Goal: Navigation & Orientation: Find specific page/section

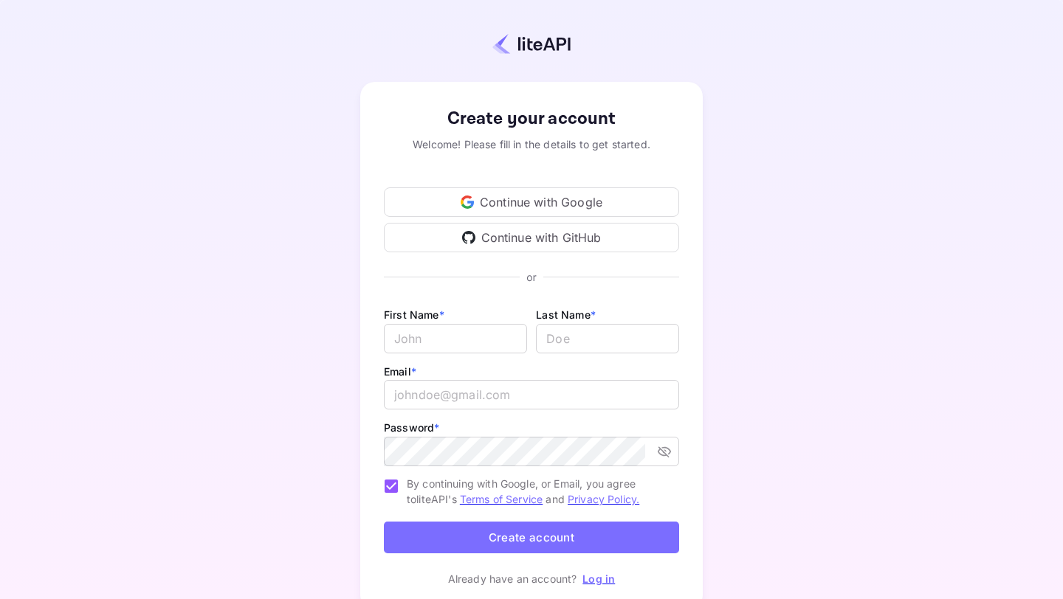
click at [523, 201] on div "Continue with Google" at bounding box center [531, 202] width 295 height 30
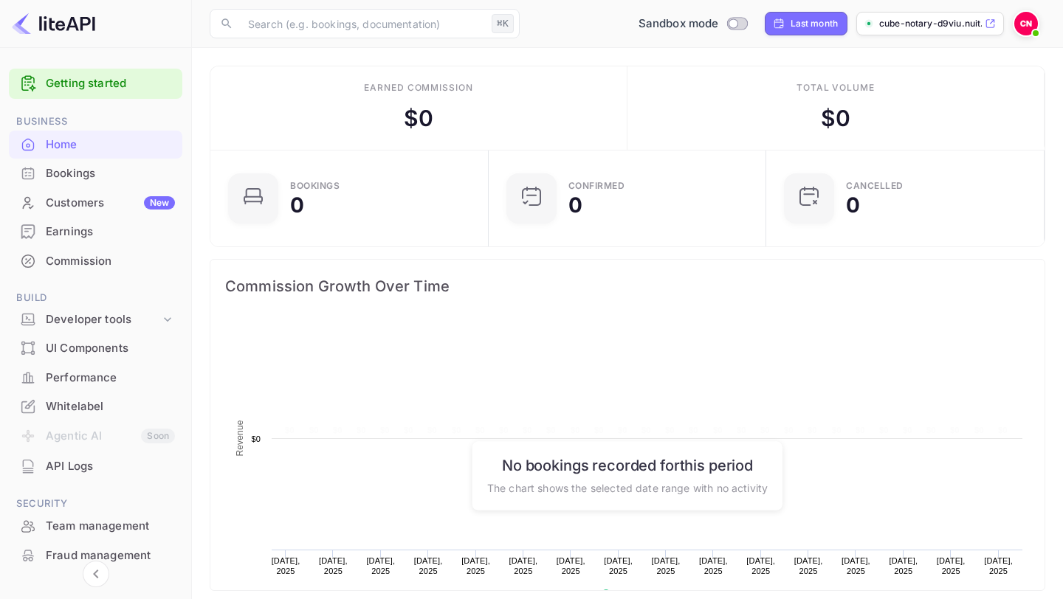
scroll to position [240, 269]
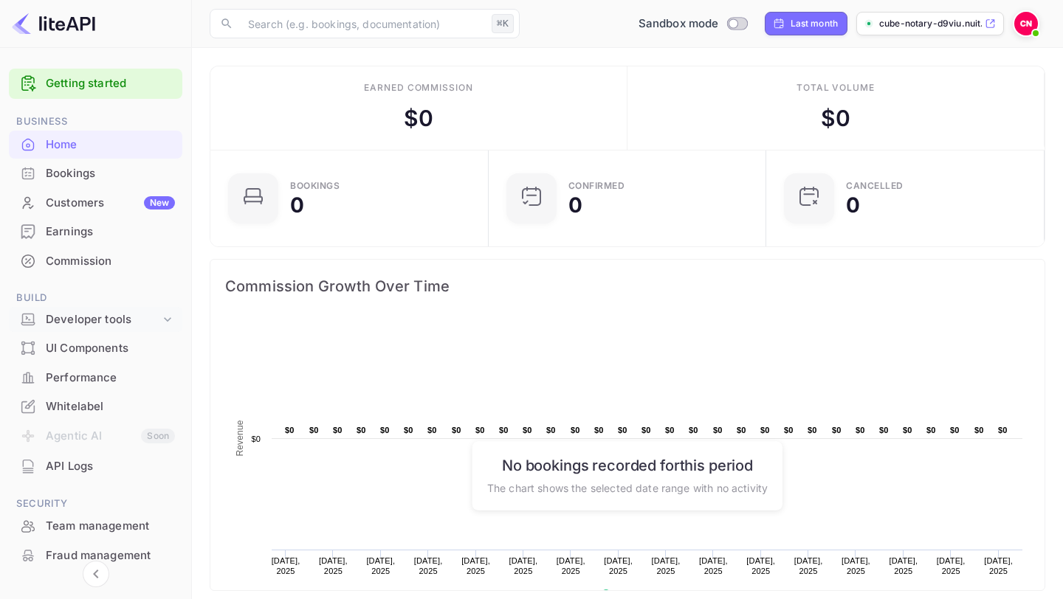
click at [90, 320] on div "Developer tools" at bounding box center [103, 319] width 114 height 17
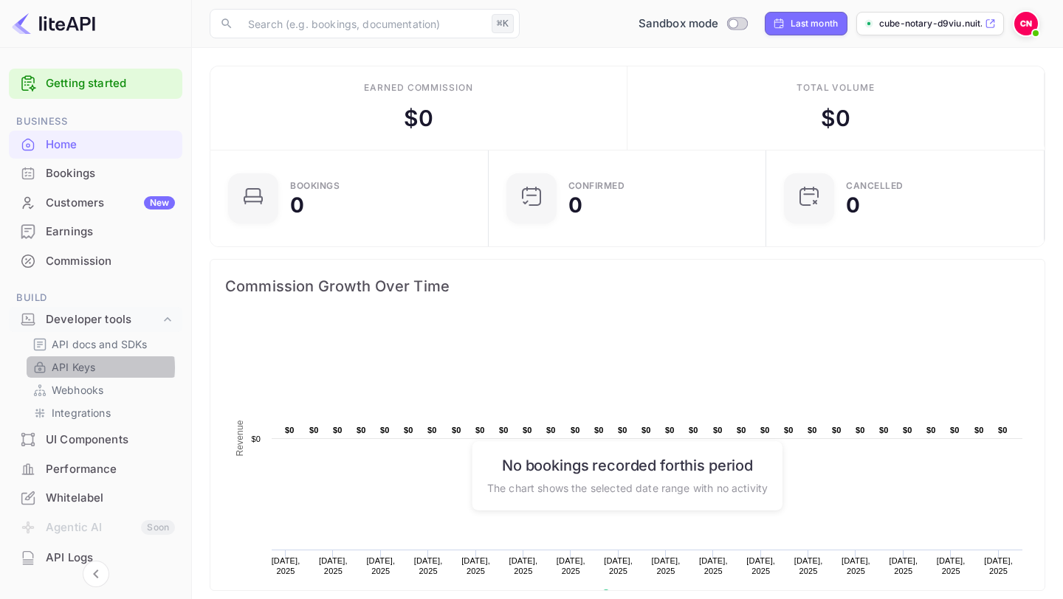
click at [86, 367] on p "API Keys" at bounding box center [74, 366] width 44 height 15
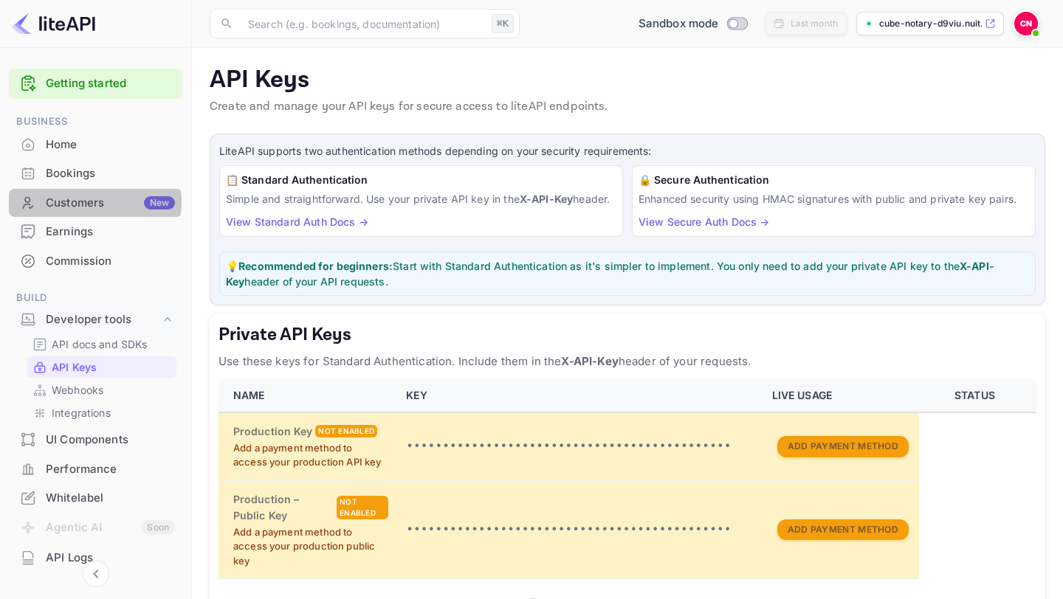
click at [89, 202] on div "Customers New" at bounding box center [110, 203] width 129 height 17
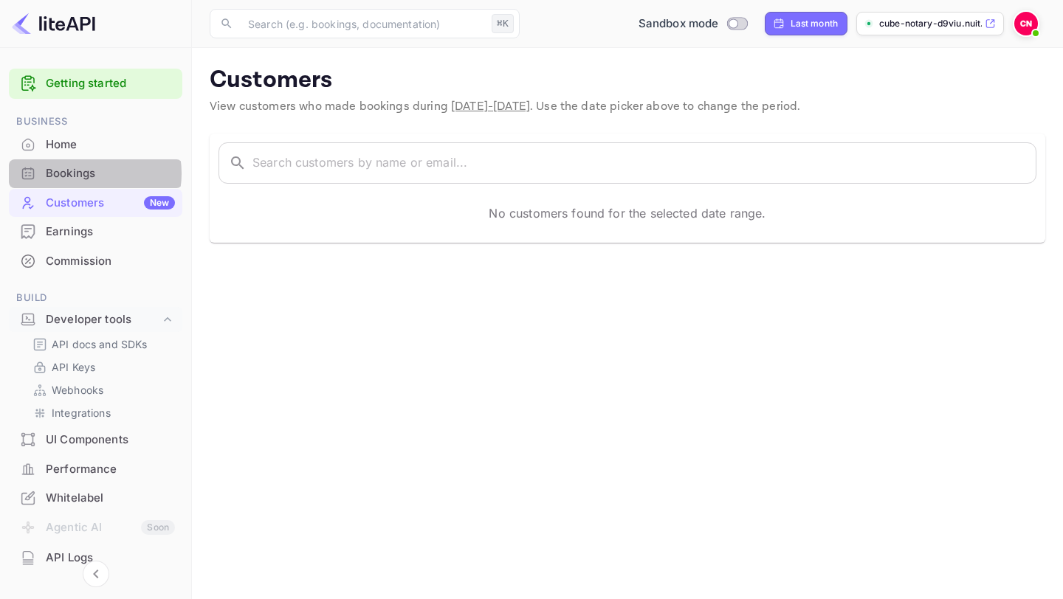
click at [84, 173] on div "Bookings" at bounding box center [110, 173] width 129 height 17
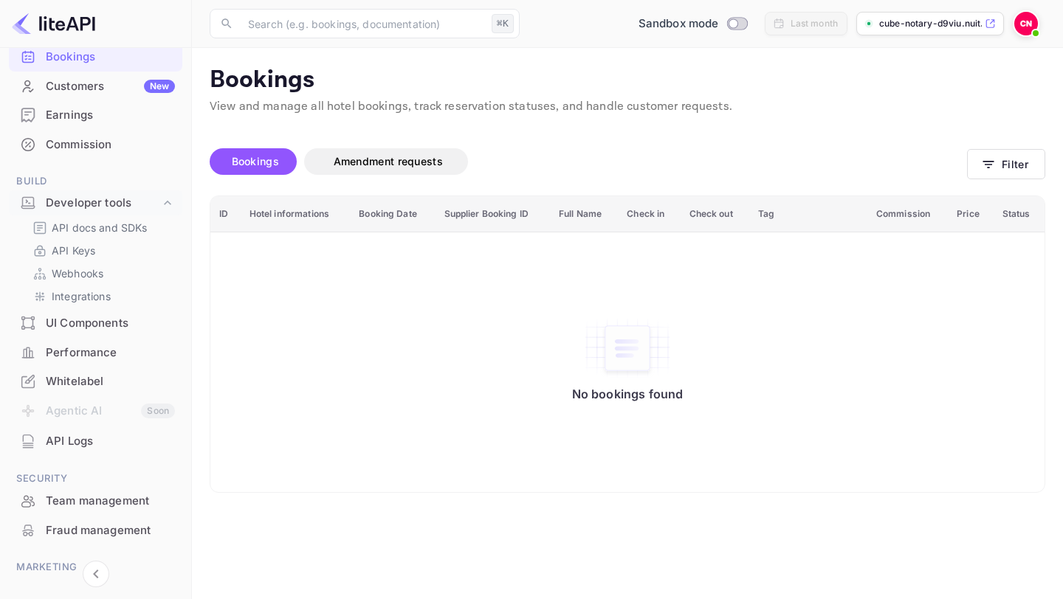
scroll to position [120, 0]
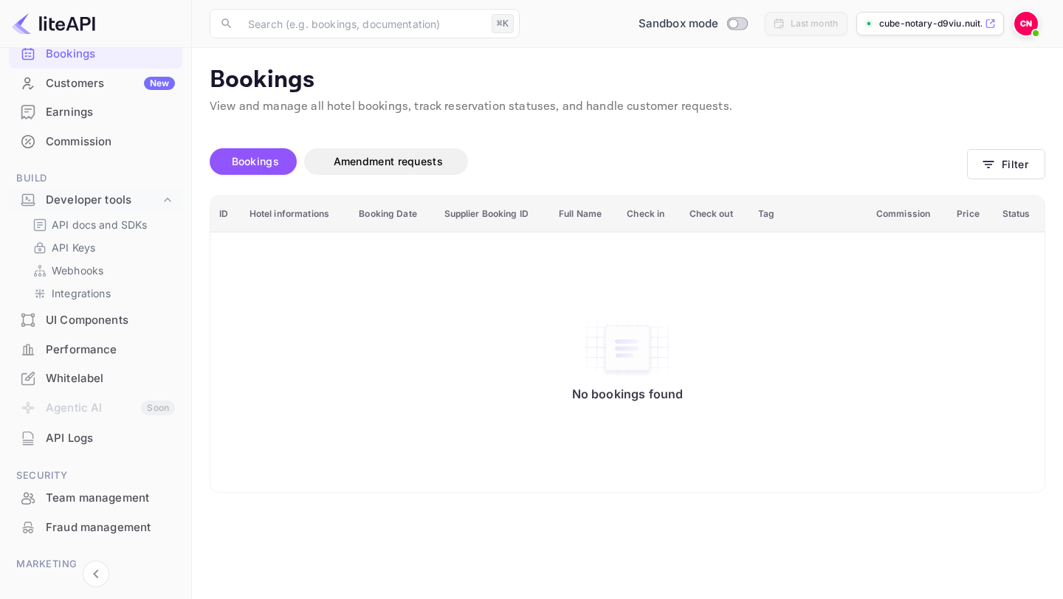
click at [61, 385] on div "Whitelabel" at bounding box center [110, 378] width 129 height 17
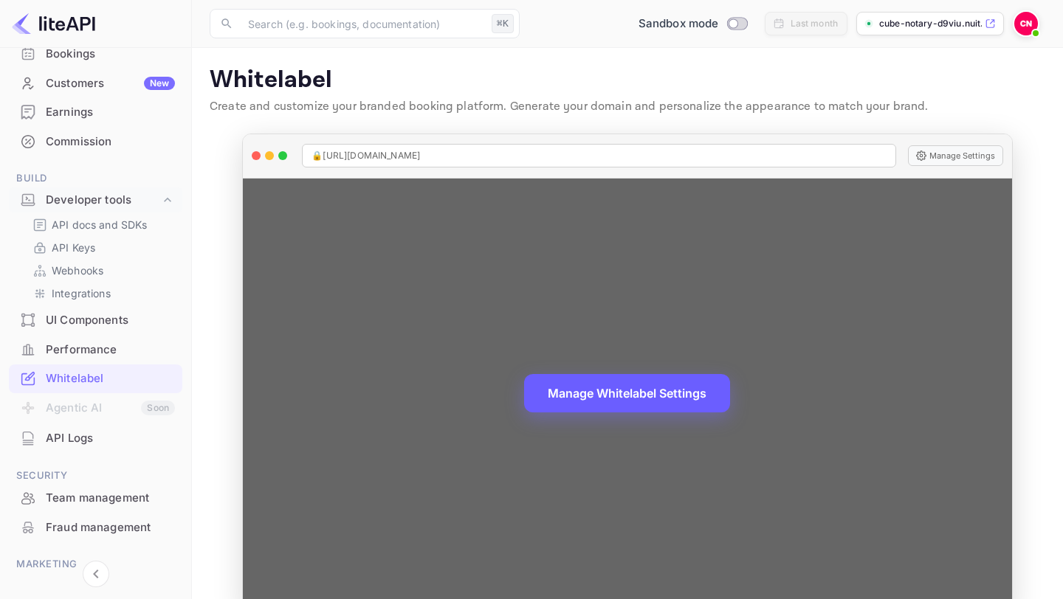
click at [664, 390] on button "Manage Whitelabel Settings" at bounding box center [627, 393] width 206 height 38
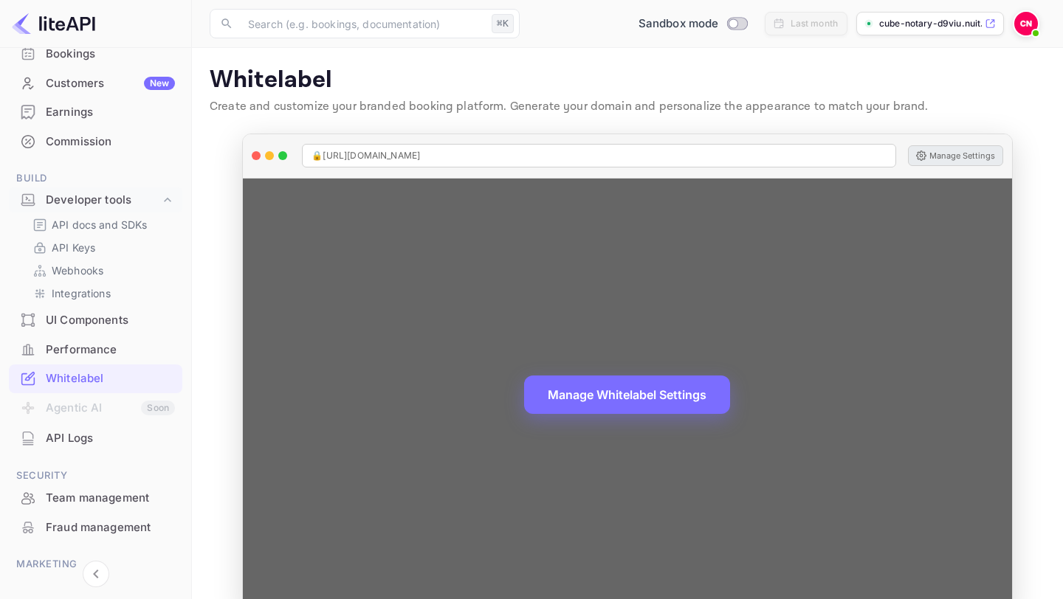
click at [953, 159] on button "Manage Settings" at bounding box center [955, 155] width 95 height 21
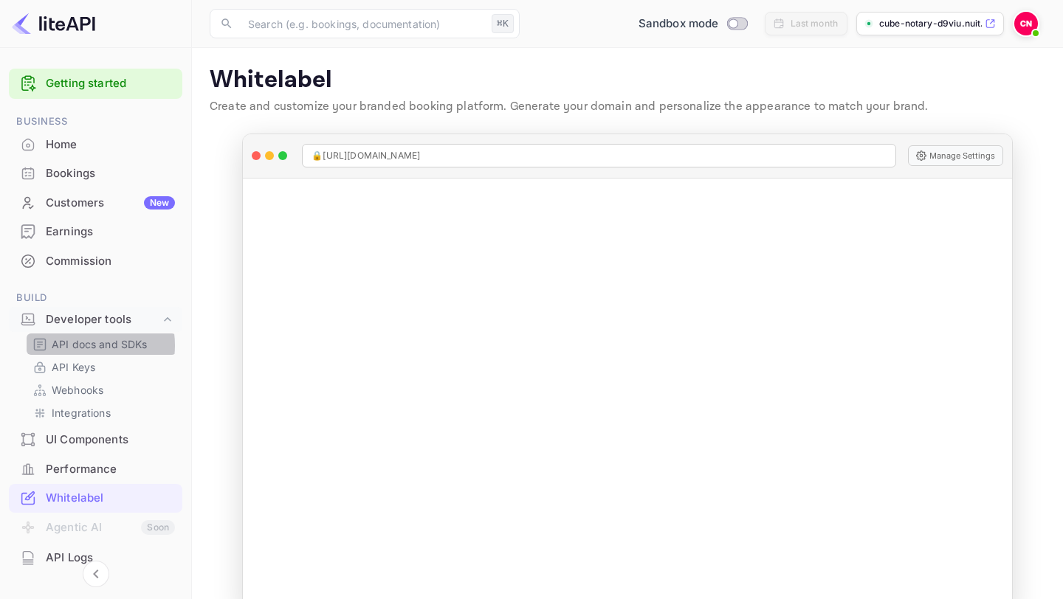
click at [82, 345] on p "API docs and SDKs" at bounding box center [100, 343] width 96 height 15
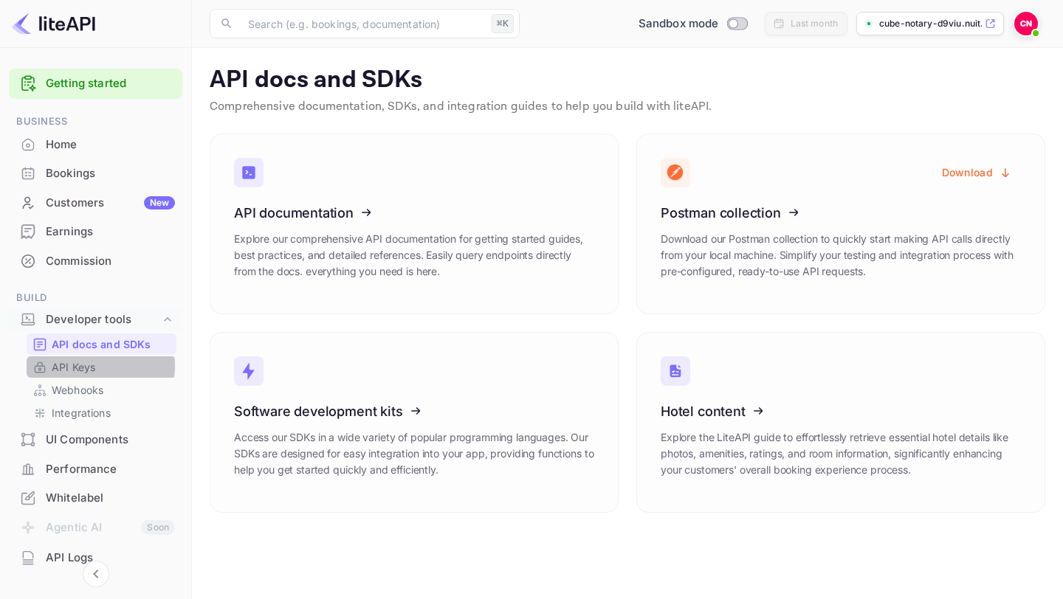
click at [72, 366] on p "API Keys" at bounding box center [74, 366] width 44 height 15
